Goal: Go to known website: Go to known website

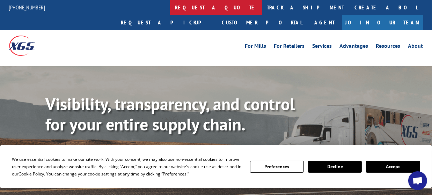
click at [170, 7] on link "request a quote" at bounding box center [216, 7] width 92 height 15
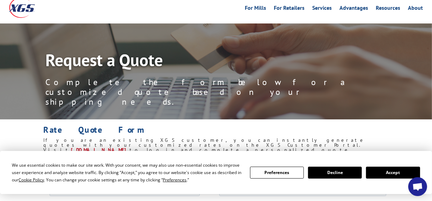
scroll to position [105, 0]
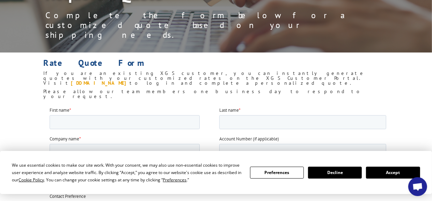
click at [130, 80] on link "my.xgsi.com" at bounding box center [100, 83] width 59 height 6
